Goal: Go to known website: Access a specific website the user already knows

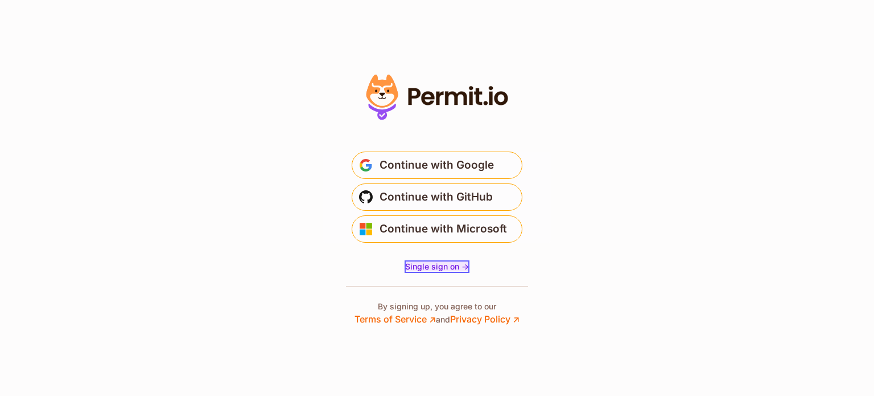
click at [450, 270] on span "Single sign on ->" at bounding box center [437, 266] width 64 height 10
